Goal: Information Seeking & Learning: Learn about a topic

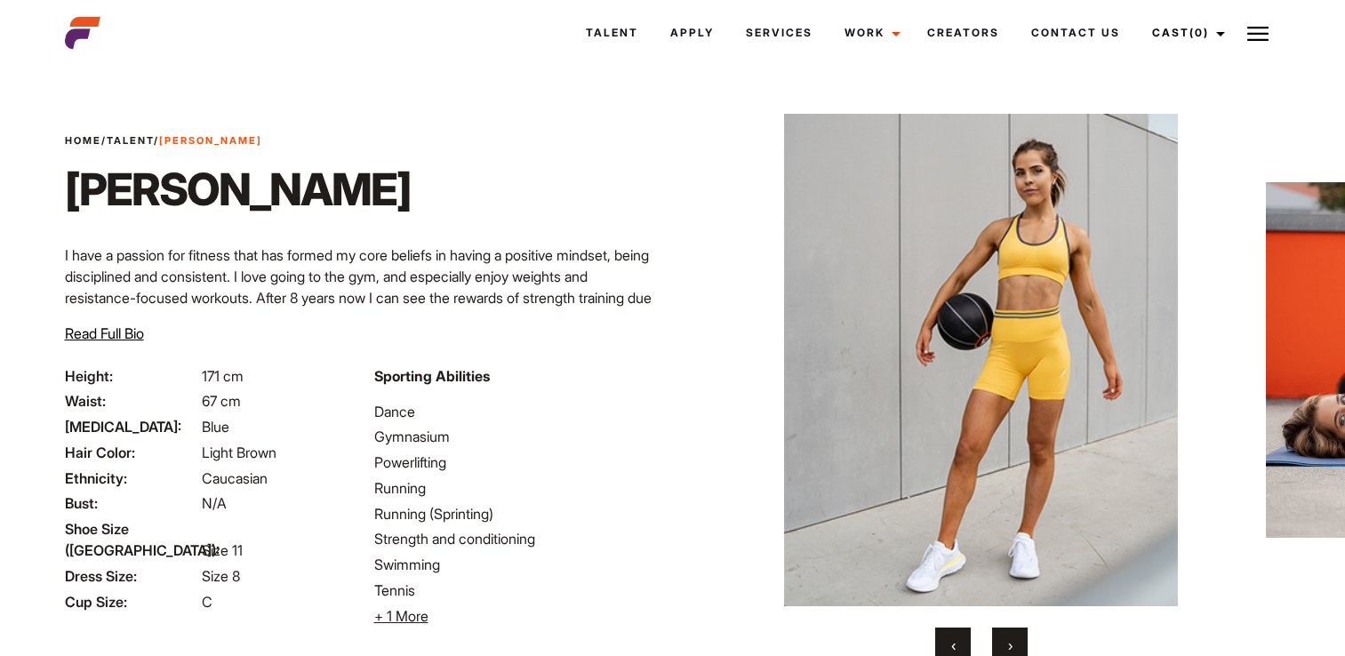
scroll to position [156, 0]
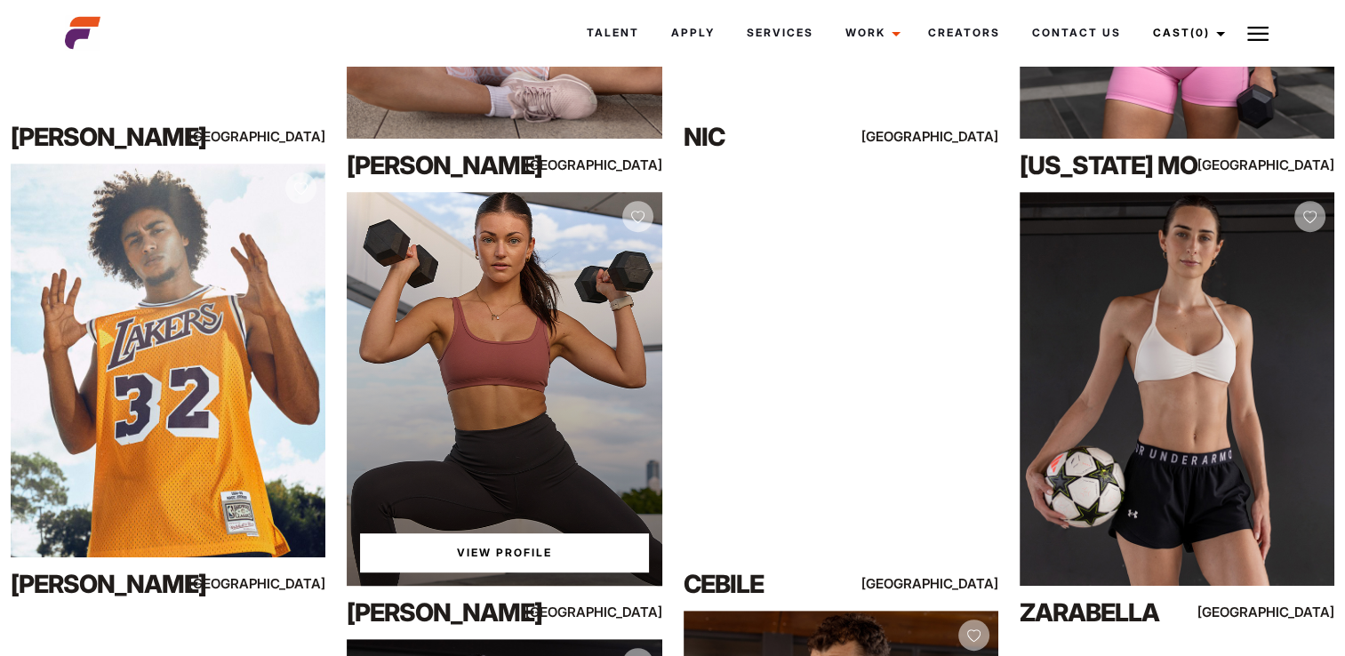
scroll to position [711, 0]
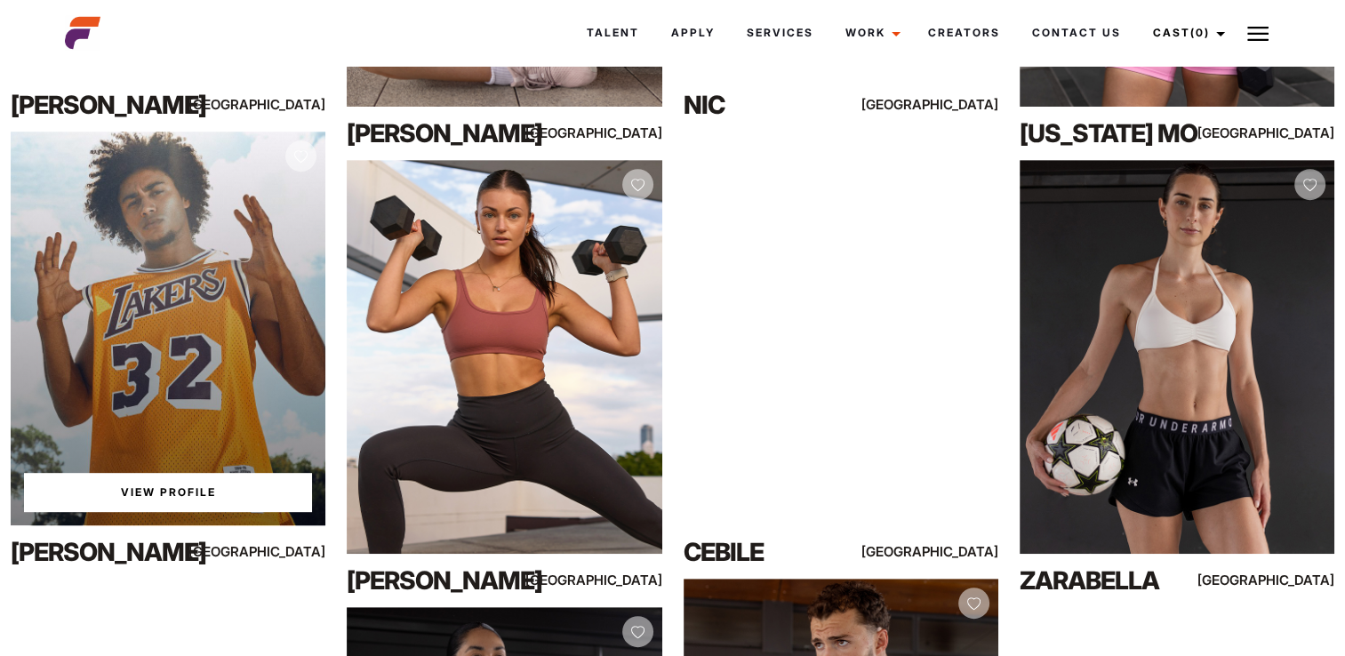
click at [169, 492] on link "View Profile" at bounding box center [168, 492] width 288 height 39
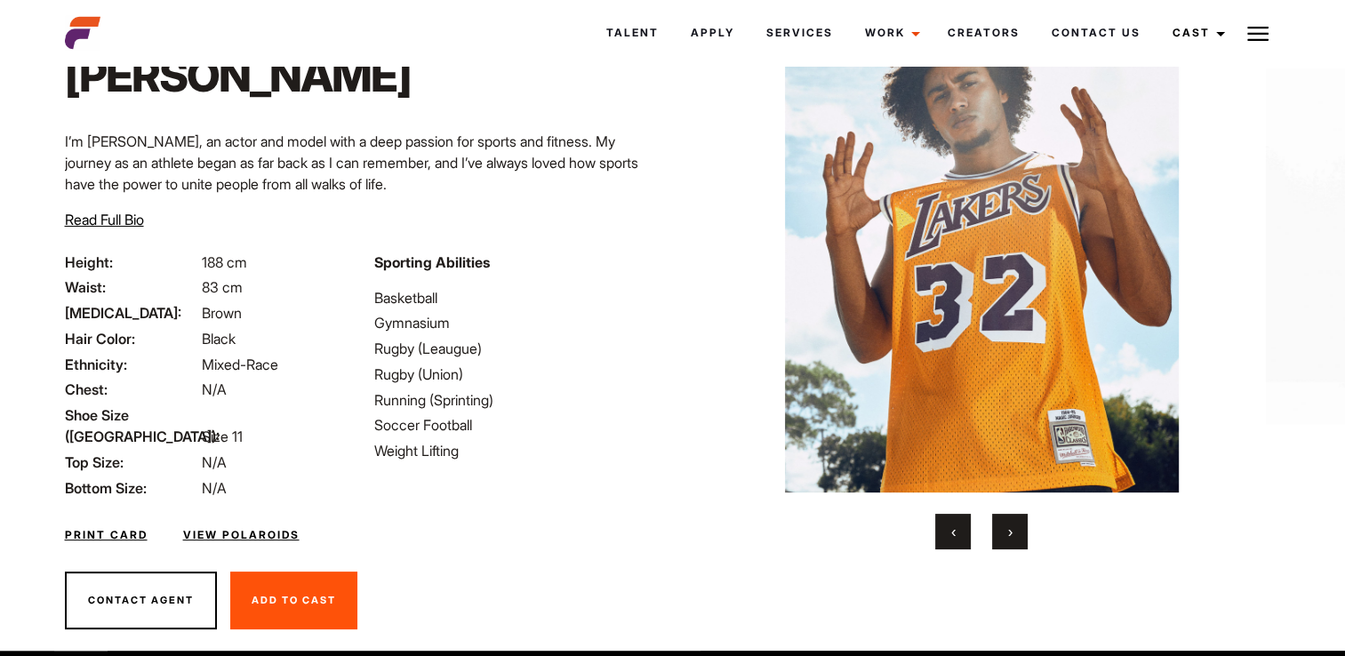
scroll to position [121, 0]
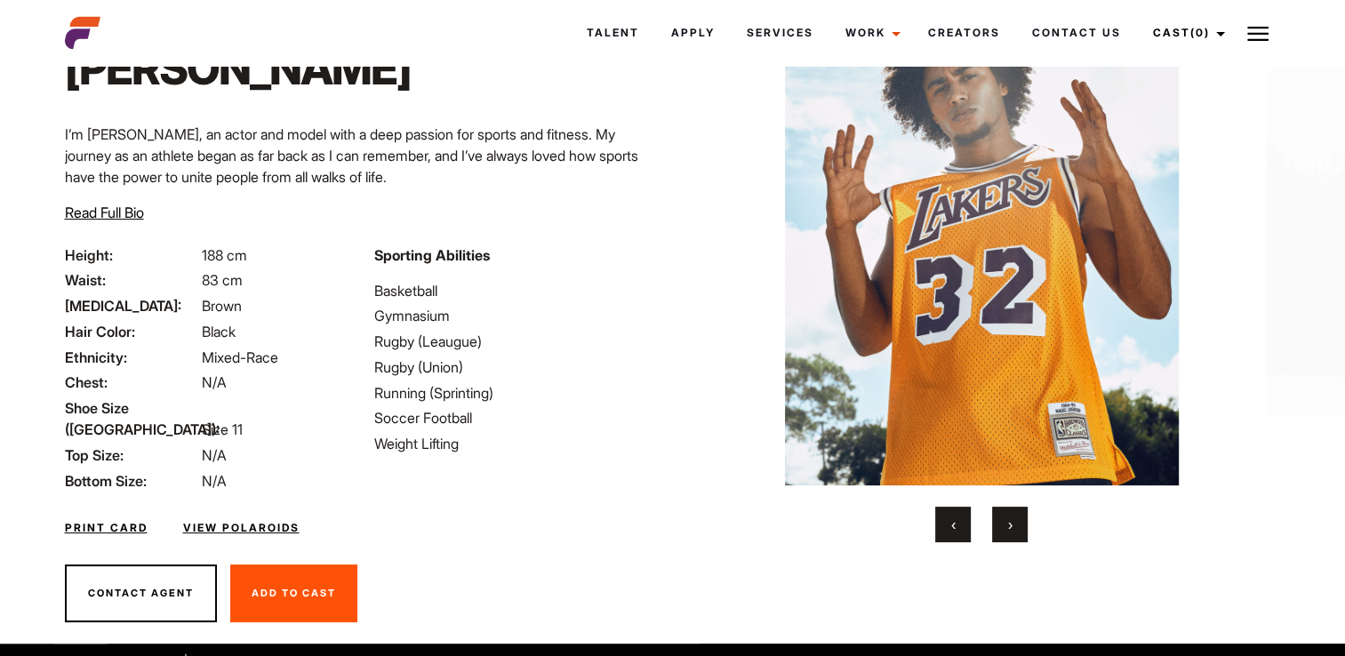
click at [1020, 529] on button "›" at bounding box center [1010, 525] width 36 height 36
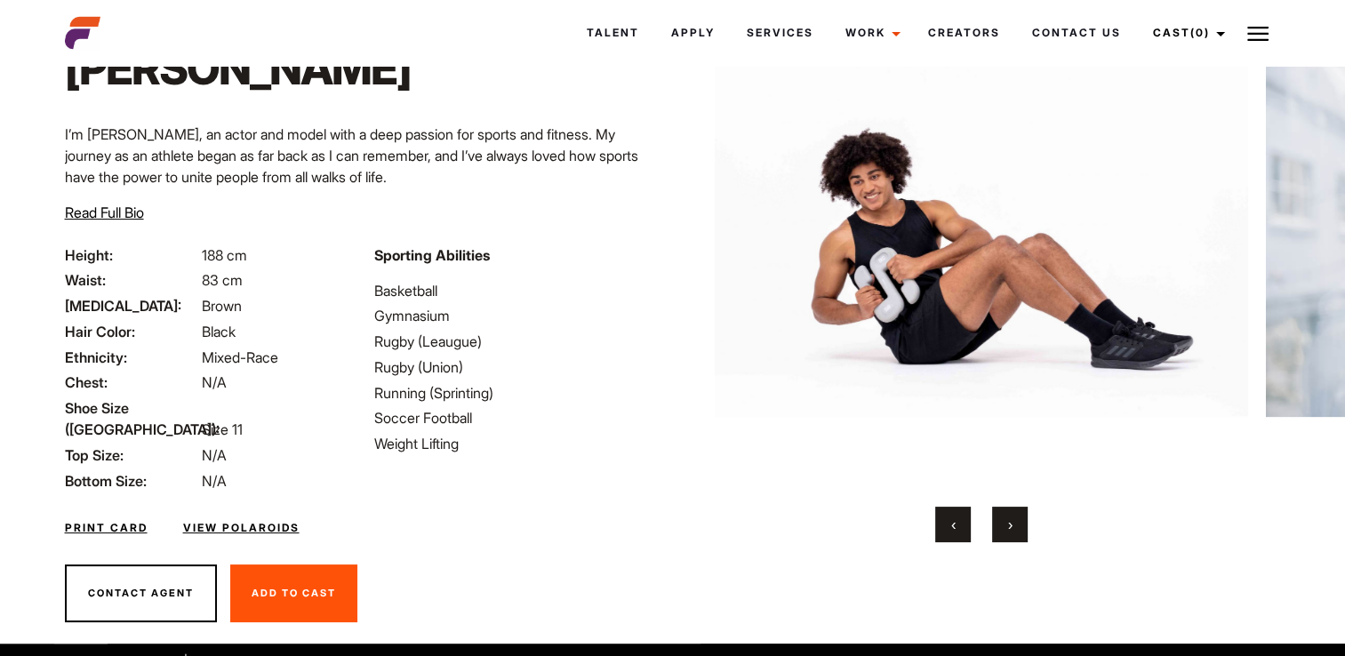
click at [1020, 529] on button "›" at bounding box center [1010, 525] width 36 height 36
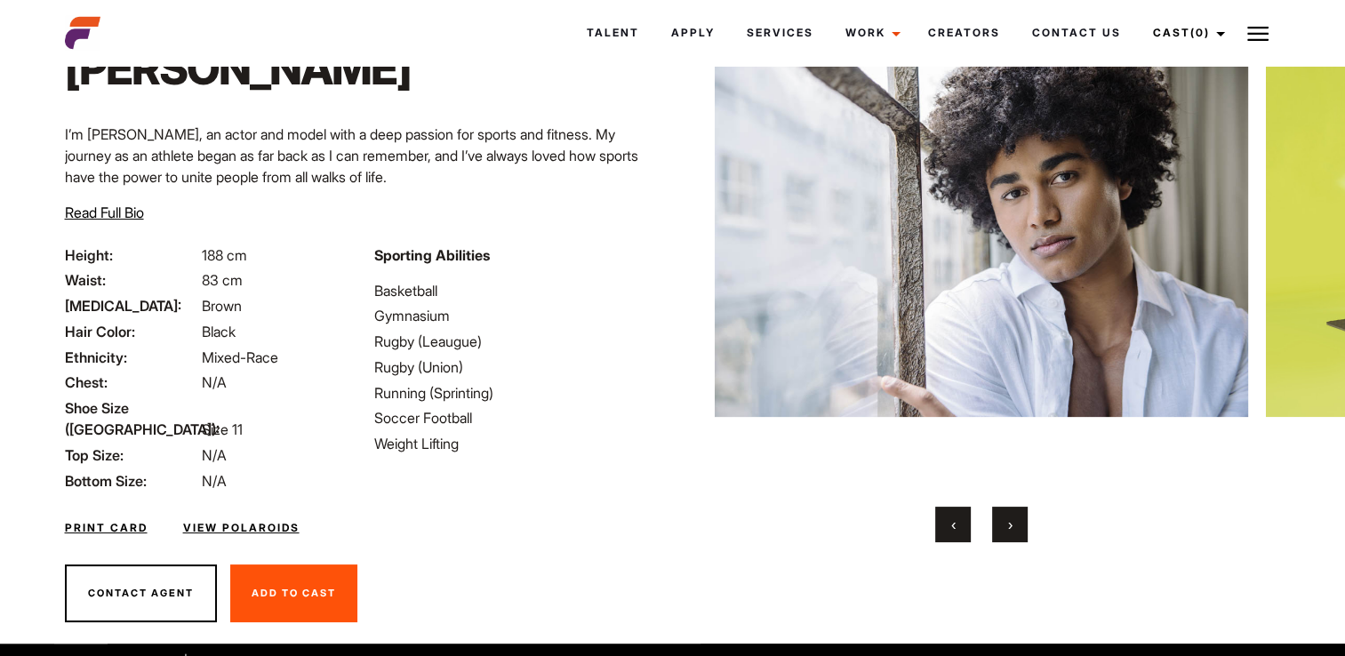
click at [1020, 529] on button "›" at bounding box center [1010, 525] width 36 height 36
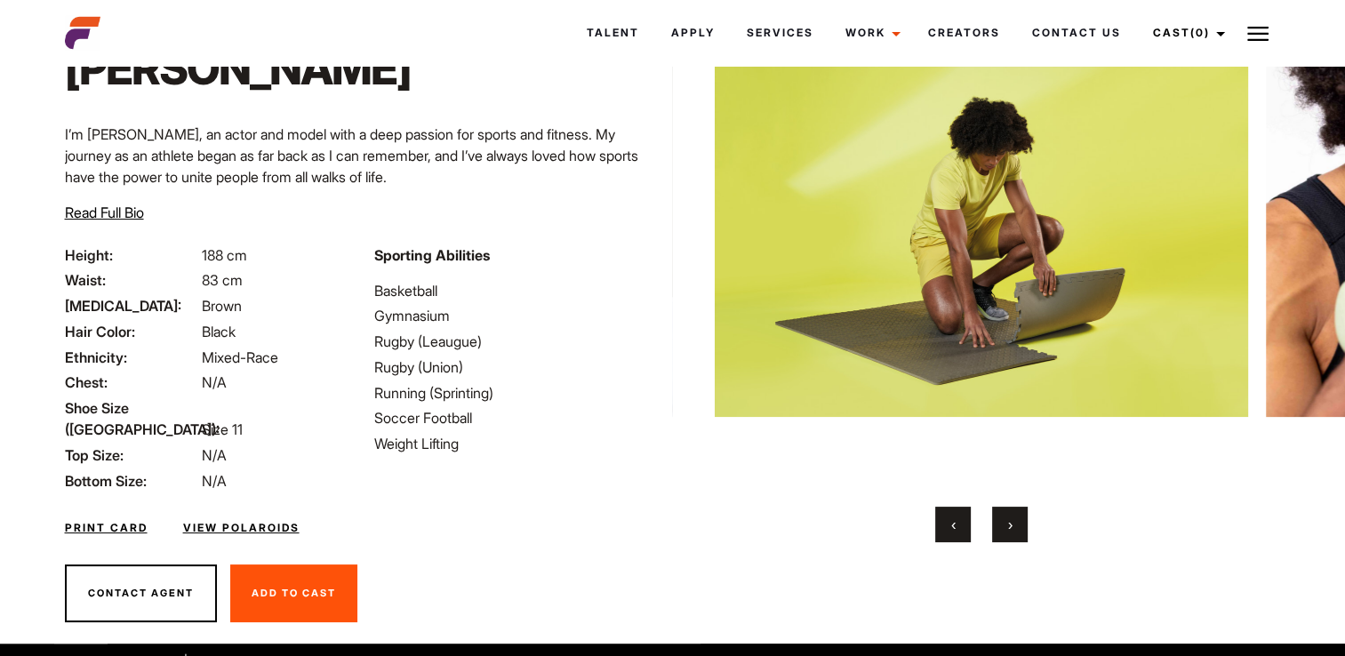
click at [1020, 529] on button "›" at bounding box center [1010, 525] width 36 height 36
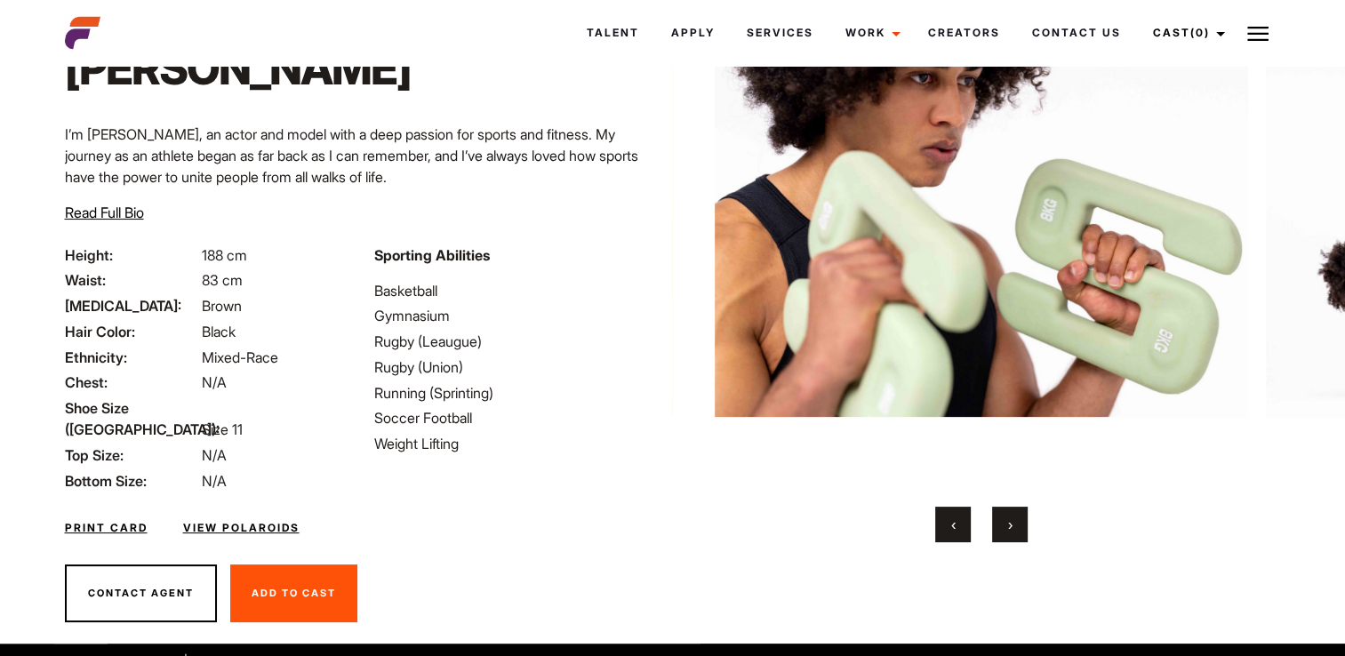
click at [787, 479] on img at bounding box center [981, 239] width 533 height 492
click at [1005, 534] on button "›" at bounding box center [1010, 525] width 36 height 36
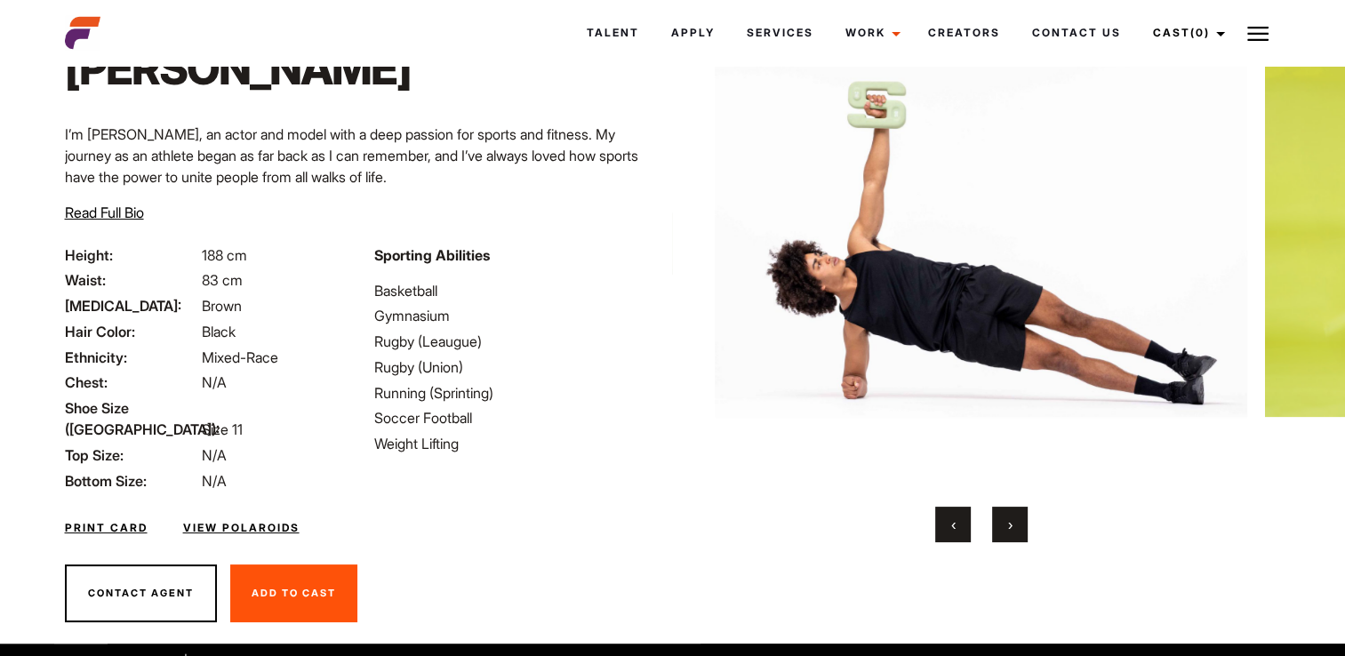
click at [1007, 531] on button "›" at bounding box center [1010, 525] width 36 height 36
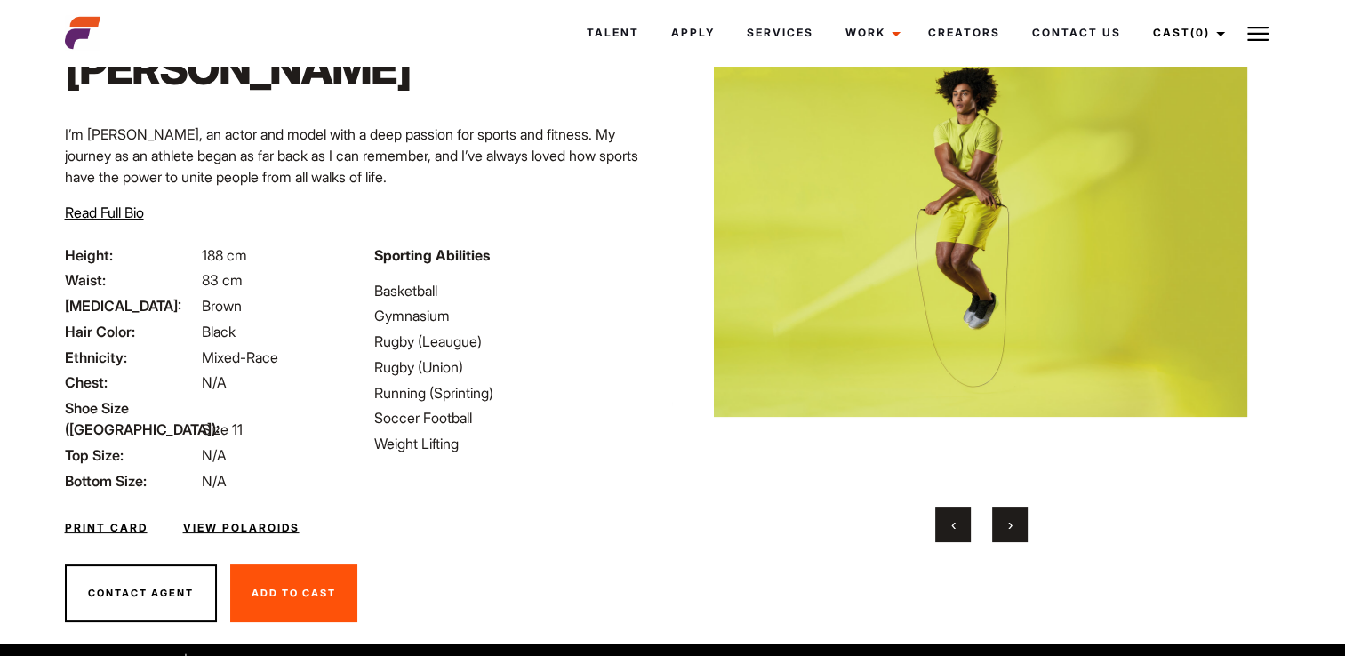
drag, startPoint x: 20, startPoint y: 0, endPoint x: 11, endPoint y: 34, distance: 34.9
click at [54, 34] on header "Talent Apply Services Work Campaigns Creators Contact Us Cast (0) Casted Talent…" at bounding box center [672, 33] width 1237 height 66
click at [1019, 531] on button "›" at bounding box center [1010, 525] width 36 height 36
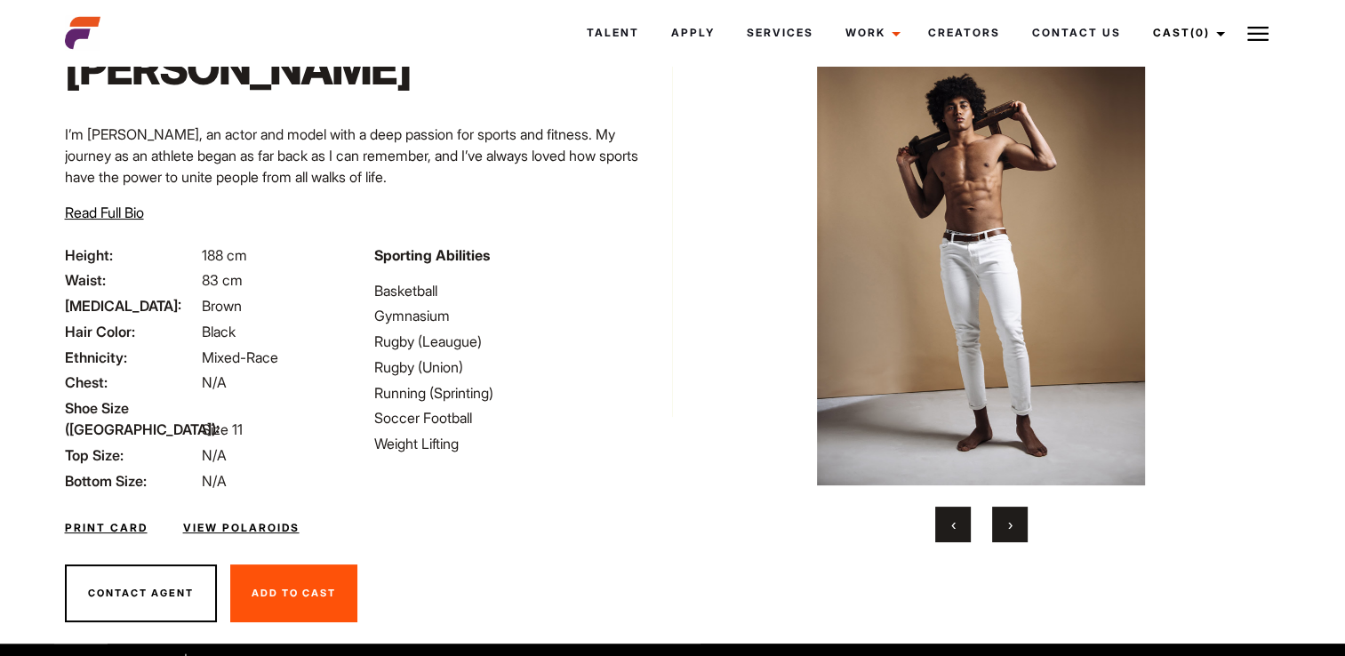
click at [1019, 531] on button "›" at bounding box center [1010, 525] width 36 height 36
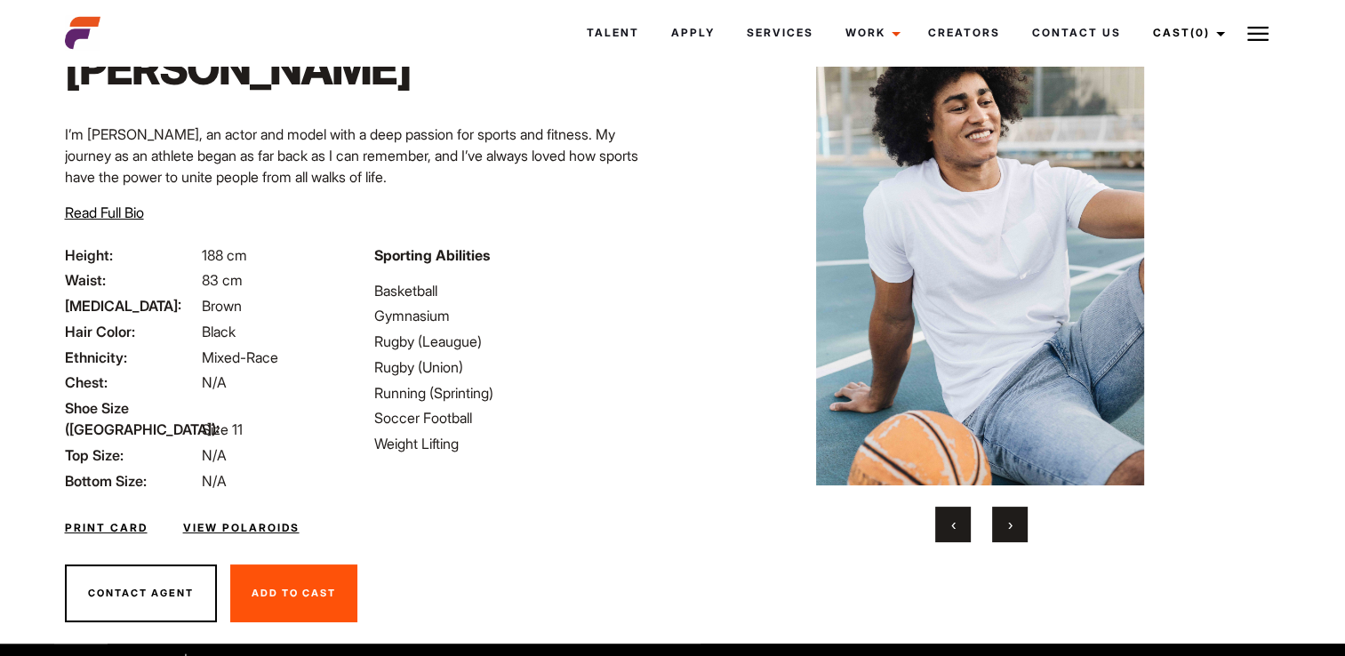
click at [1019, 531] on button "›" at bounding box center [1010, 525] width 36 height 36
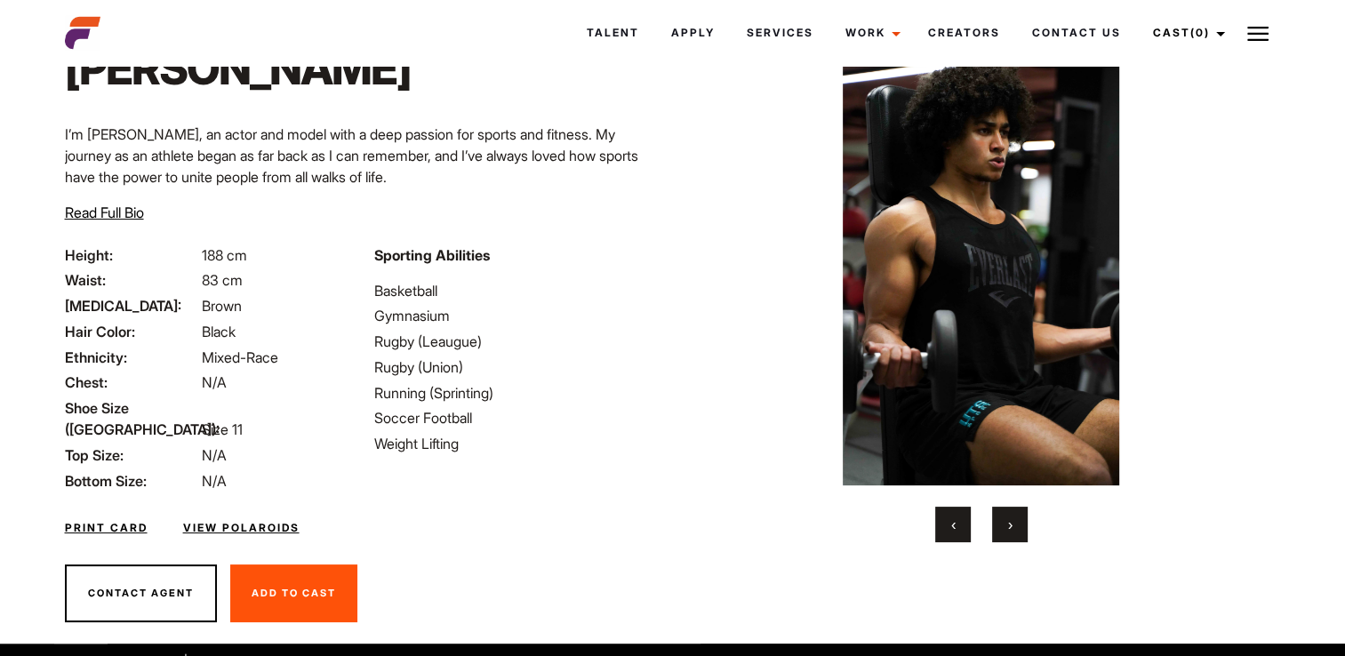
click at [1019, 531] on button "›" at bounding box center [1010, 525] width 36 height 36
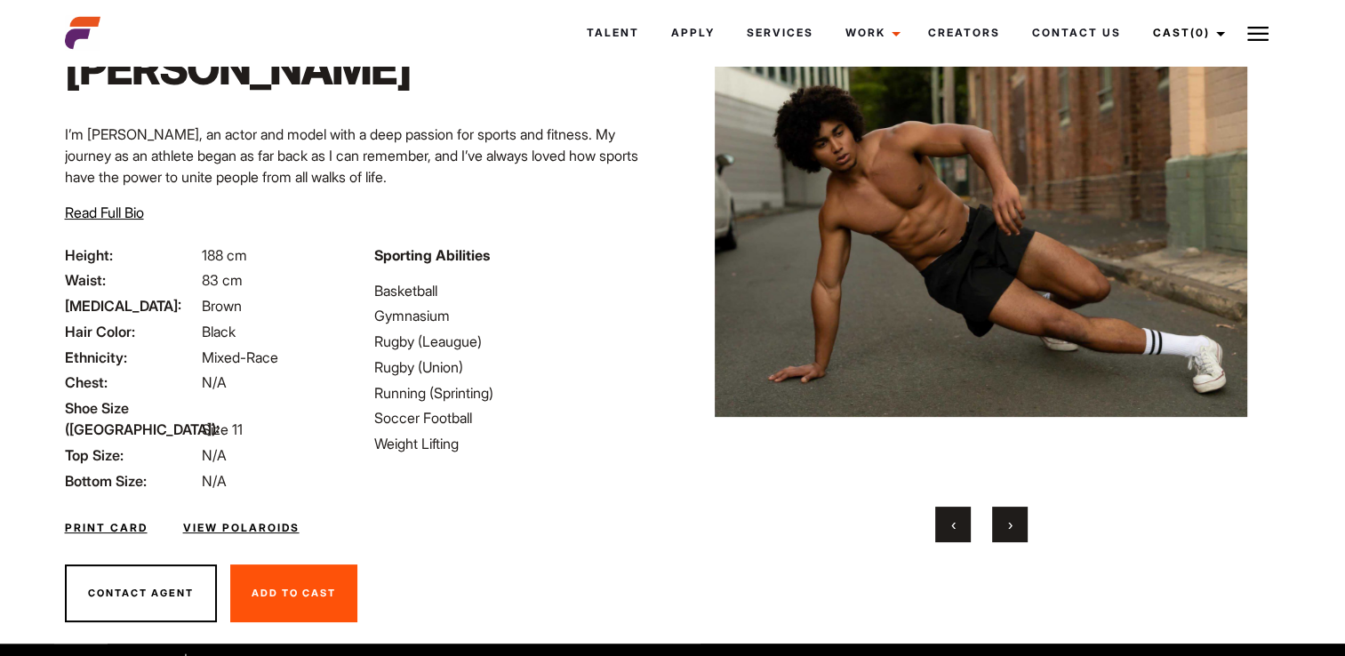
click at [1019, 531] on button "›" at bounding box center [1010, 525] width 36 height 36
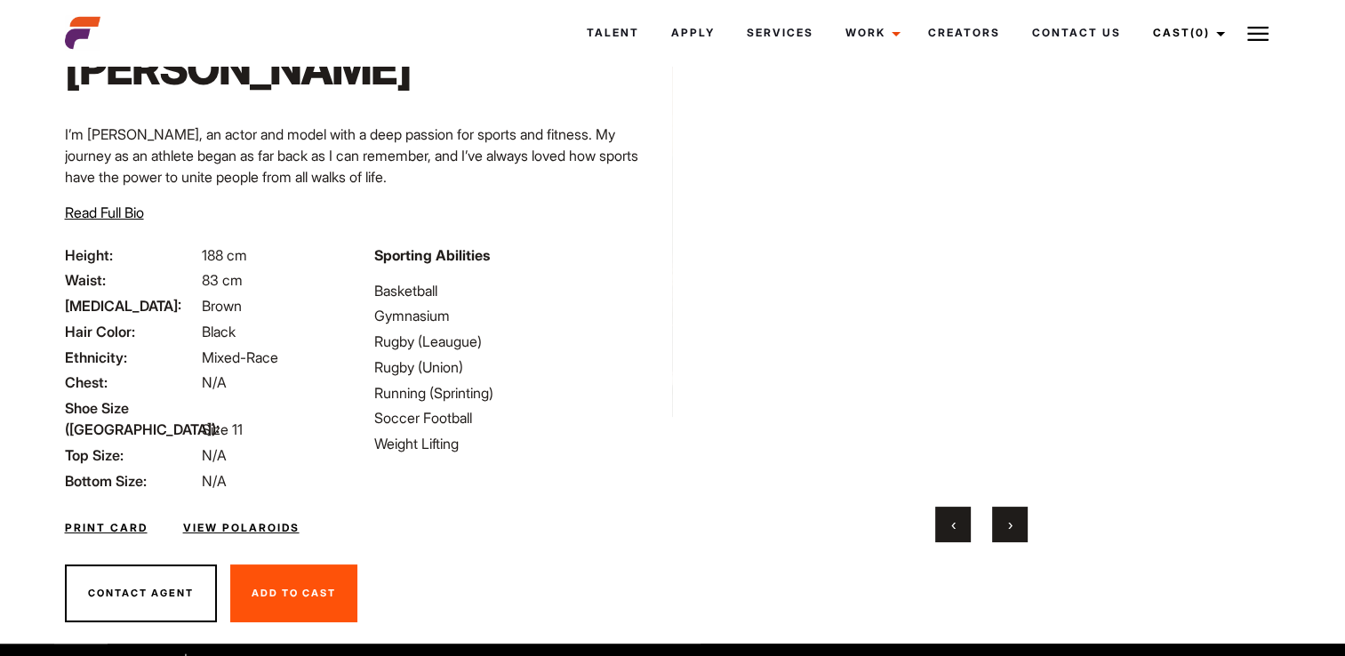
click at [1019, 531] on button "›" at bounding box center [1010, 525] width 36 height 36
